Goal: Task Accomplishment & Management: Manage account settings

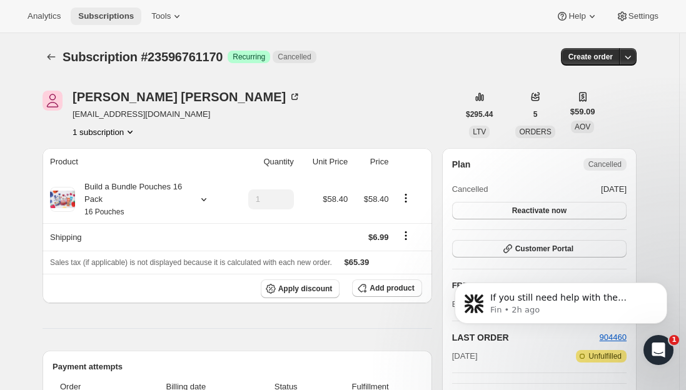
click at [104, 12] on span "Subscriptions" at bounding box center [106, 16] width 56 height 10
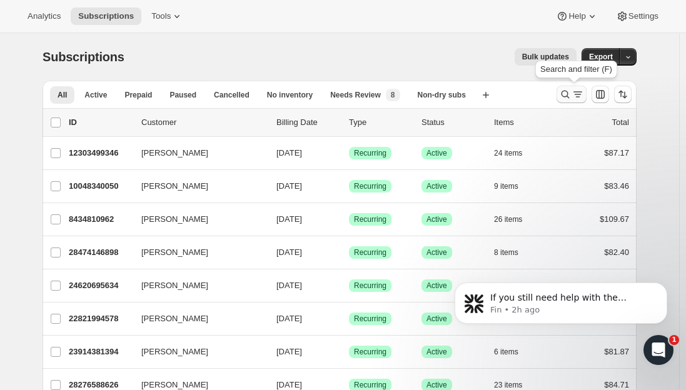
click at [568, 98] on icon "Search and filter results" at bounding box center [565, 94] width 13 height 13
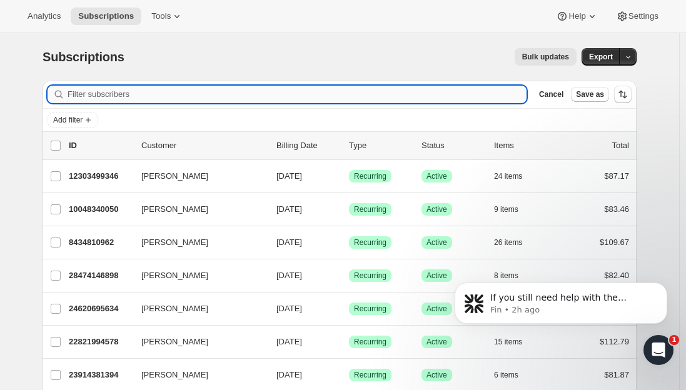
click at [205, 94] on input "Filter subscribers" at bounding box center [297, 95] width 459 height 18
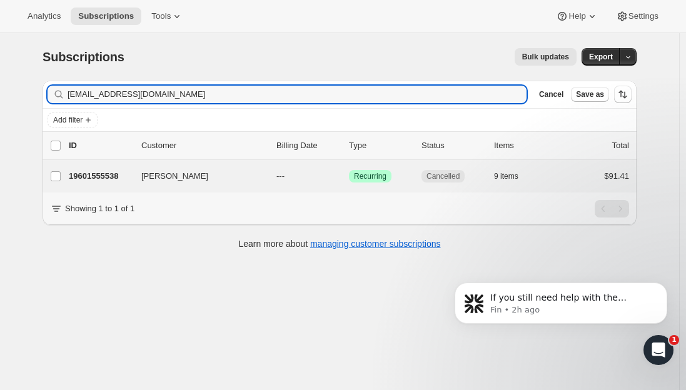
type input "[EMAIL_ADDRESS][DOMAIN_NAME]"
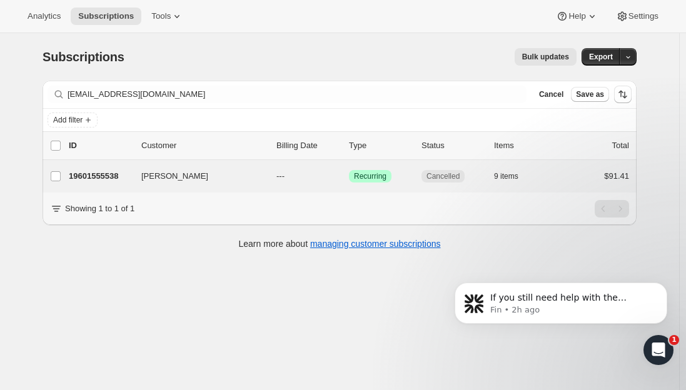
click at [91, 185] on div "[PERSON_NAME] 19601555538 [PERSON_NAME] --- Success Recurring Cancelled 9 items…" at bounding box center [340, 176] width 594 height 33
click at [100, 173] on p "19601555538" at bounding box center [100, 176] width 63 height 13
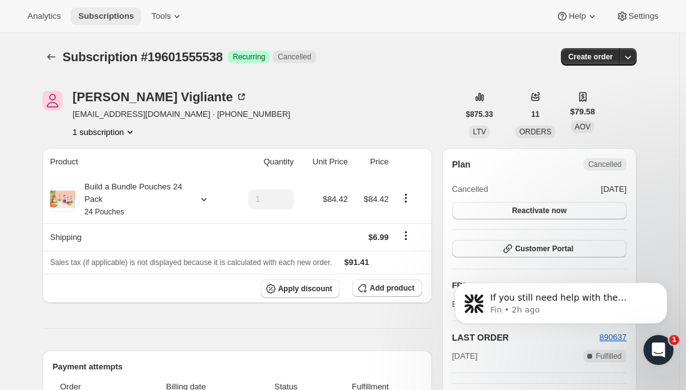
click at [99, 13] on span "Subscriptions" at bounding box center [106, 16] width 56 height 10
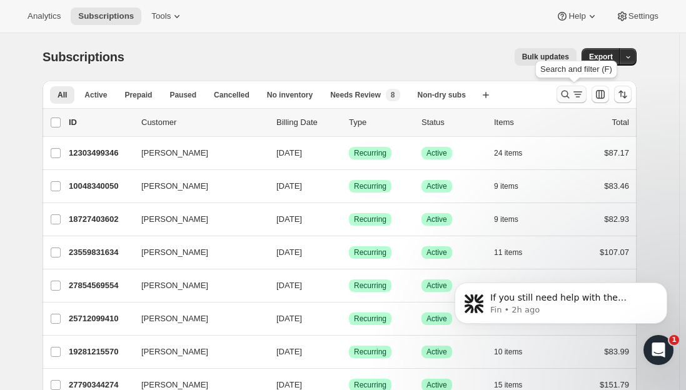
click at [574, 93] on div "Search and filter results" at bounding box center [571, 94] width 25 height 13
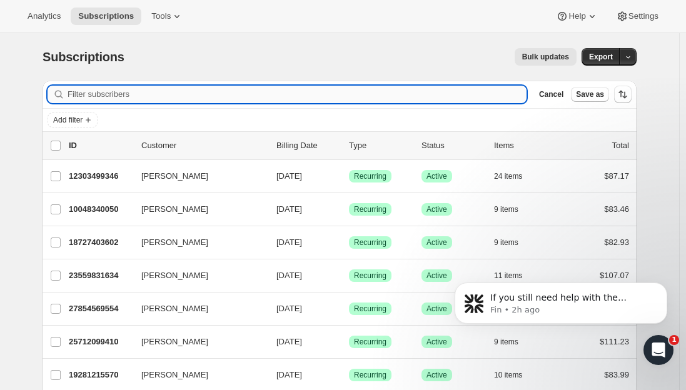
click at [169, 94] on input "Filter subscribers" at bounding box center [297, 95] width 459 height 18
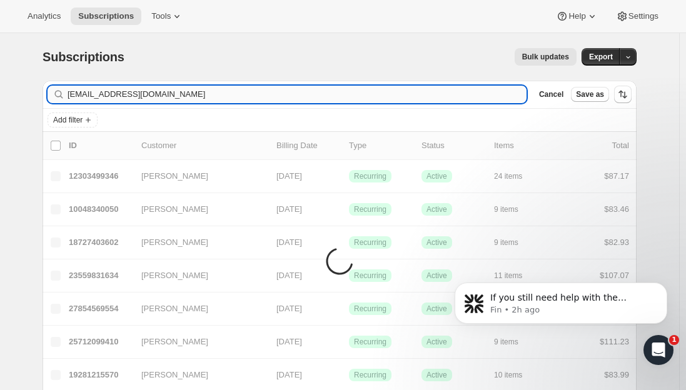
type input "[EMAIL_ADDRESS][DOMAIN_NAME]"
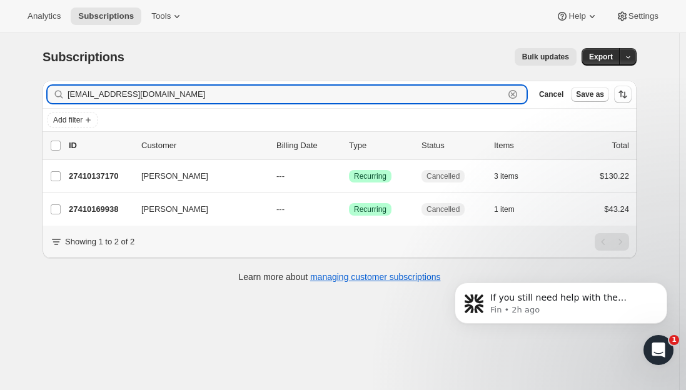
drag, startPoint x: 201, startPoint y: 93, endPoint x: 0, endPoint y: 92, distance: 200.7
click at [2, 92] on div "Subscriptions. This page is ready Subscriptions Bulk updates More actions Bulk …" at bounding box center [339, 228] width 679 height 390
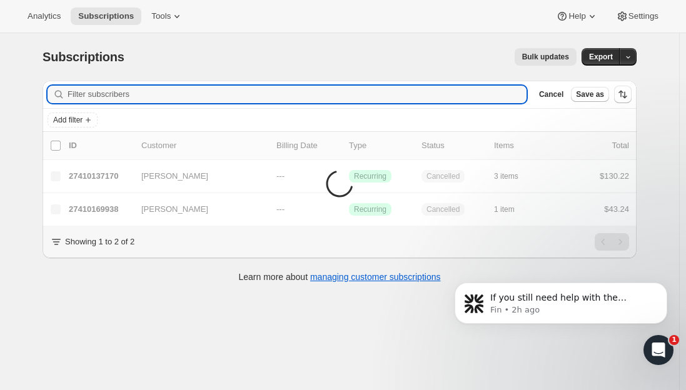
paste input "[PERSON_NAME]"
type input "[PERSON_NAME]"
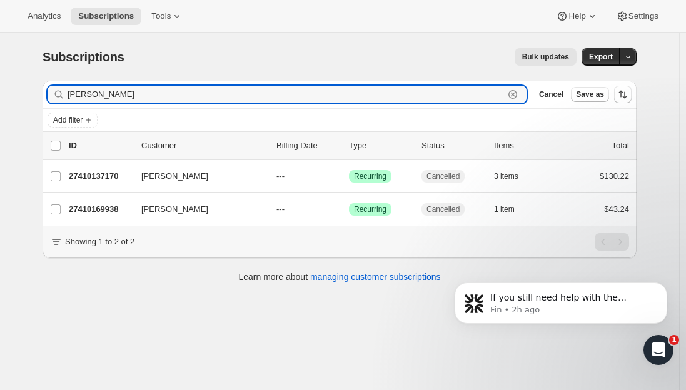
drag, startPoint x: 148, startPoint y: 98, endPoint x: 6, endPoint y: 98, distance: 141.9
click at [6, 98] on div "Subscriptions. This page is ready Subscriptions Bulk updates More actions Bulk …" at bounding box center [339, 228] width 679 height 390
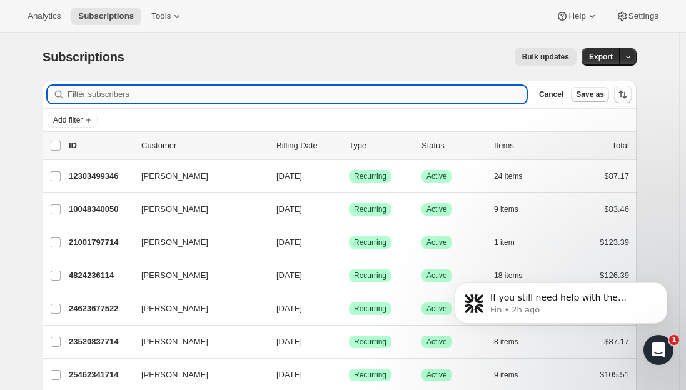
click at [141, 101] on input "Filter subscribers" at bounding box center [297, 95] width 459 height 18
paste input "[EMAIL_ADDRESS][DOMAIN_NAME]"
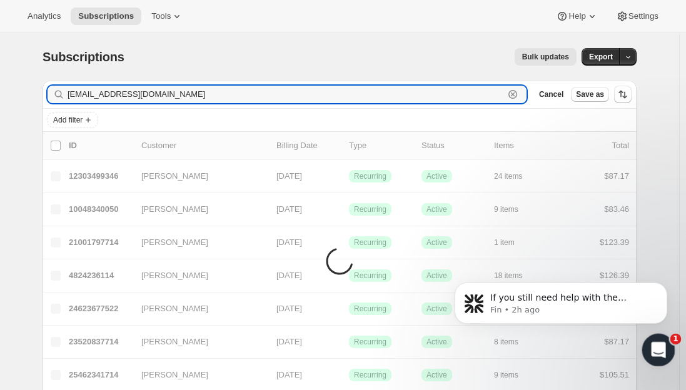
type input "[EMAIL_ADDRESS][DOMAIN_NAME]"
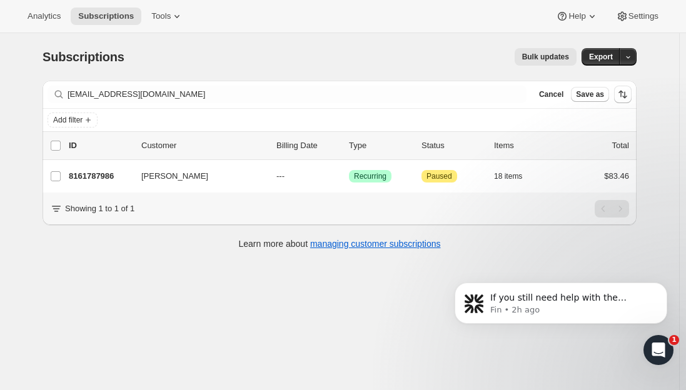
drag, startPoint x: 16, startPoint y: 16, endPoint x: 566, endPoint y: 380, distance: 659.3
click at [566, 380] on div "Subscriptions. This page is ready Subscriptions Bulk updates More actions Bulk …" at bounding box center [339, 228] width 679 height 390
click at [645, 351] on div "Open Intercom Messenger" at bounding box center [656, 348] width 41 height 41
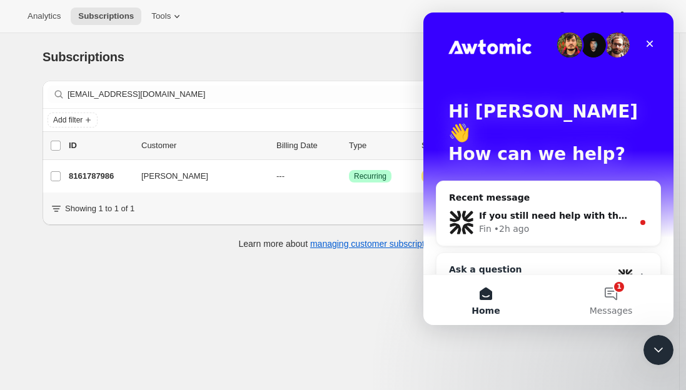
scroll to position [11, 0]
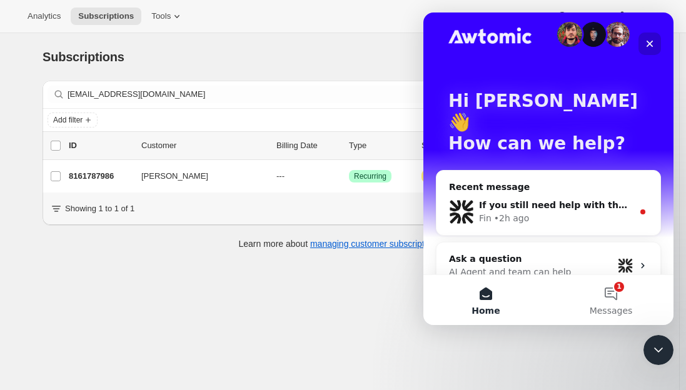
click at [650, 49] on div "Close" at bounding box center [649, 44] width 23 height 23
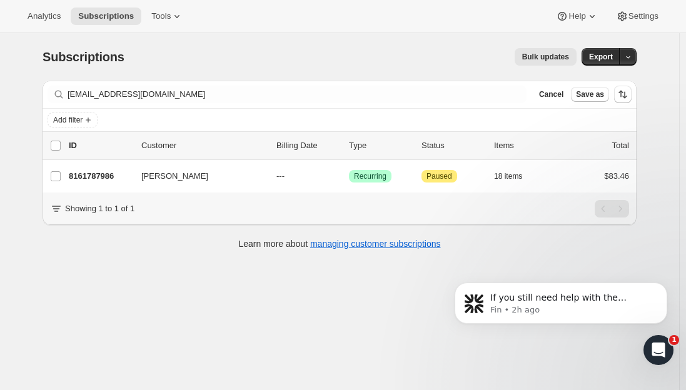
scroll to position [0, 0]
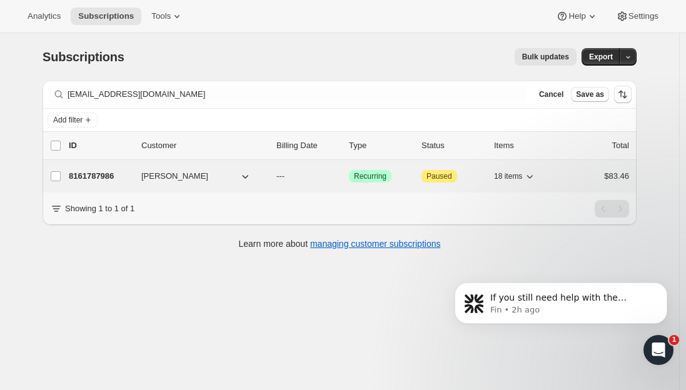
click at [90, 176] on p "8161787986" at bounding box center [100, 176] width 63 height 13
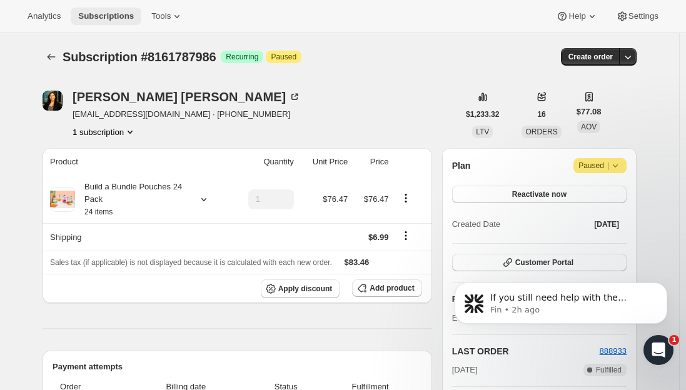
click at [104, 14] on span "Subscriptions" at bounding box center [106, 16] width 56 height 10
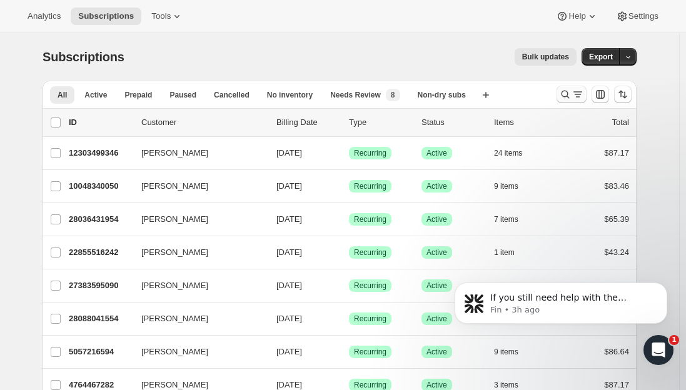
click at [571, 94] on icon "Search and filter results" at bounding box center [565, 94] width 13 height 13
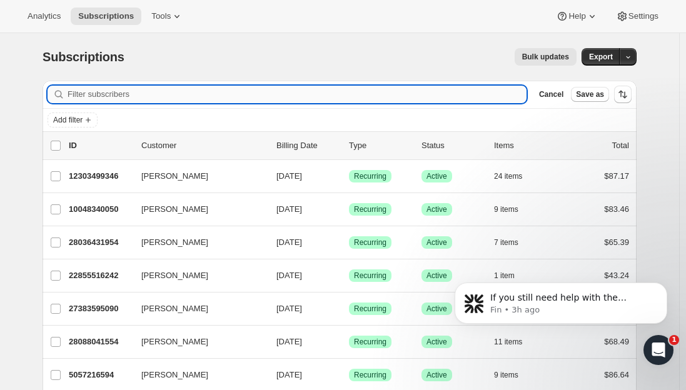
click at [146, 93] on input "Filter subscribers" at bounding box center [297, 95] width 459 height 18
type input "v"
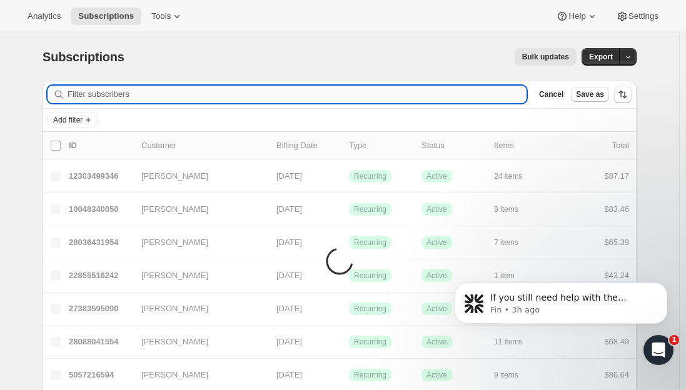
paste input "[EMAIL_ADDRESS][DOMAIN_NAME]"
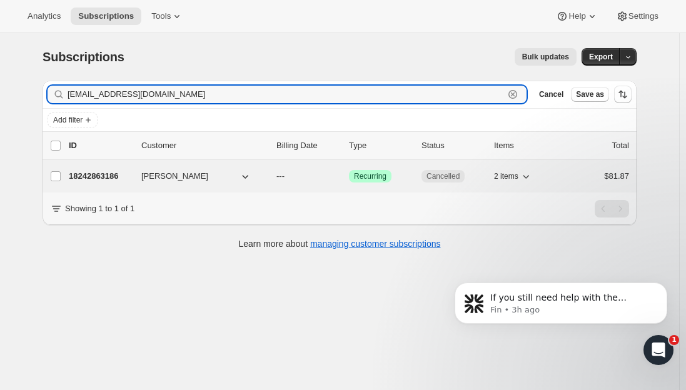
type input "[EMAIL_ADDRESS][DOMAIN_NAME]"
click at [106, 173] on p "18242863186" at bounding box center [100, 176] width 63 height 13
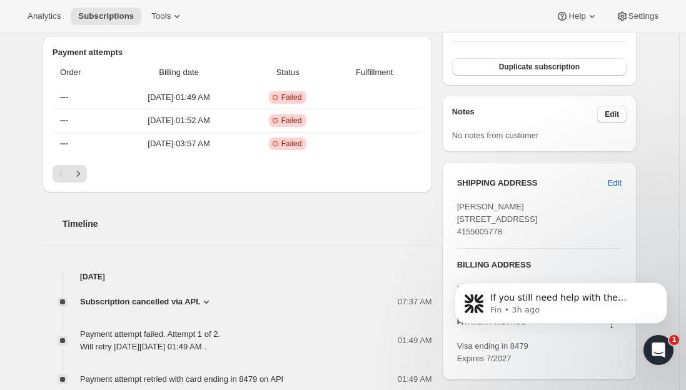
scroll to position [438, 0]
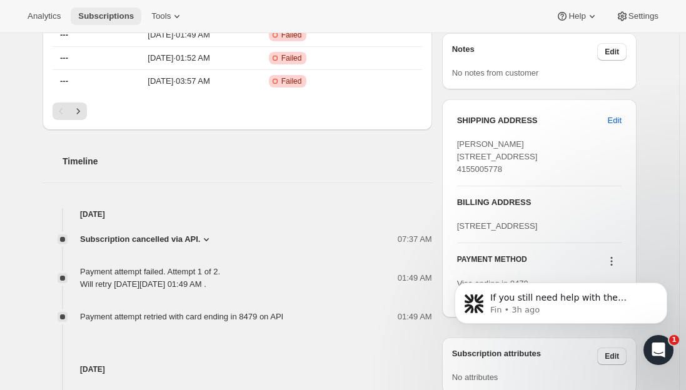
click at [96, 21] on button "Subscriptions" at bounding box center [106, 17] width 71 height 18
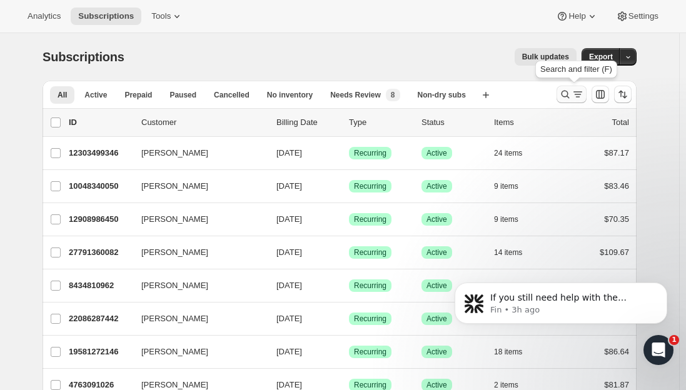
click at [569, 96] on icon "Search and filter results" at bounding box center [565, 94] width 13 height 13
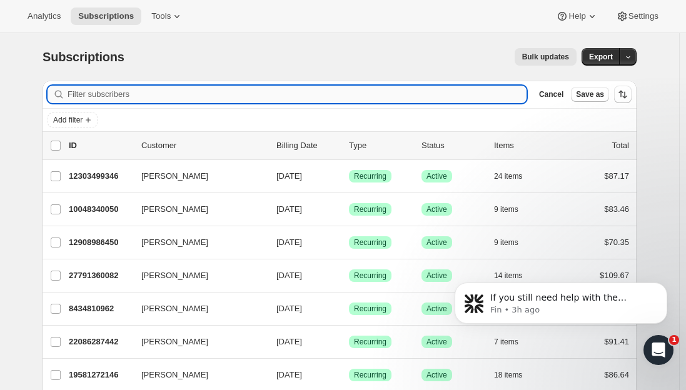
click at [103, 89] on input "Filter subscribers" at bounding box center [297, 95] width 459 height 18
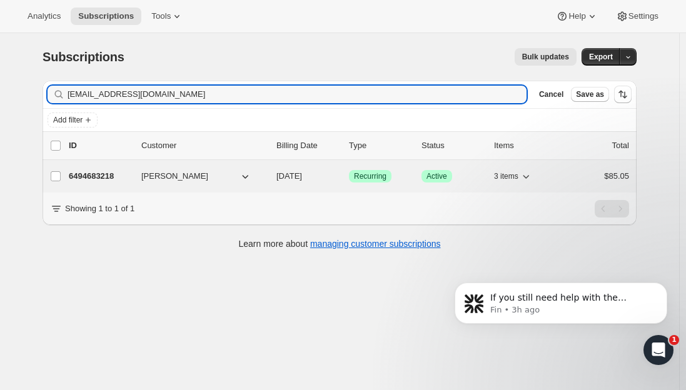
type input "[EMAIL_ADDRESS][DOMAIN_NAME]"
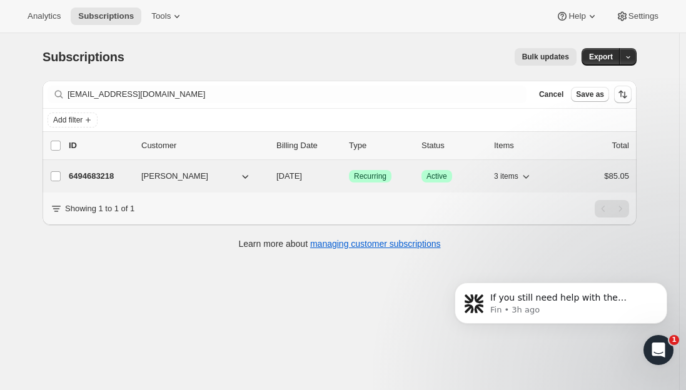
click at [82, 173] on p "6494683218" at bounding box center [100, 176] width 63 height 13
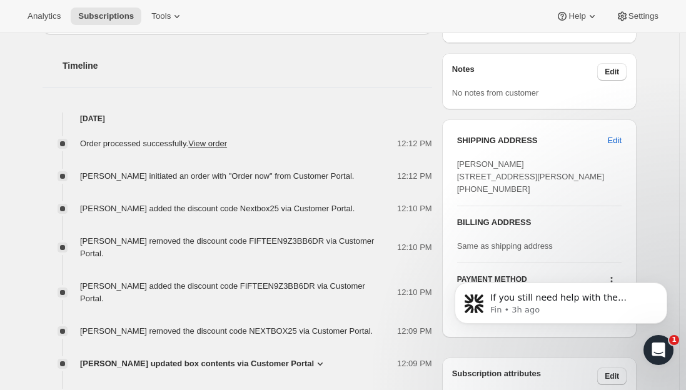
scroll to position [500, 0]
